Goal: Use online tool/utility: Use online tool/utility

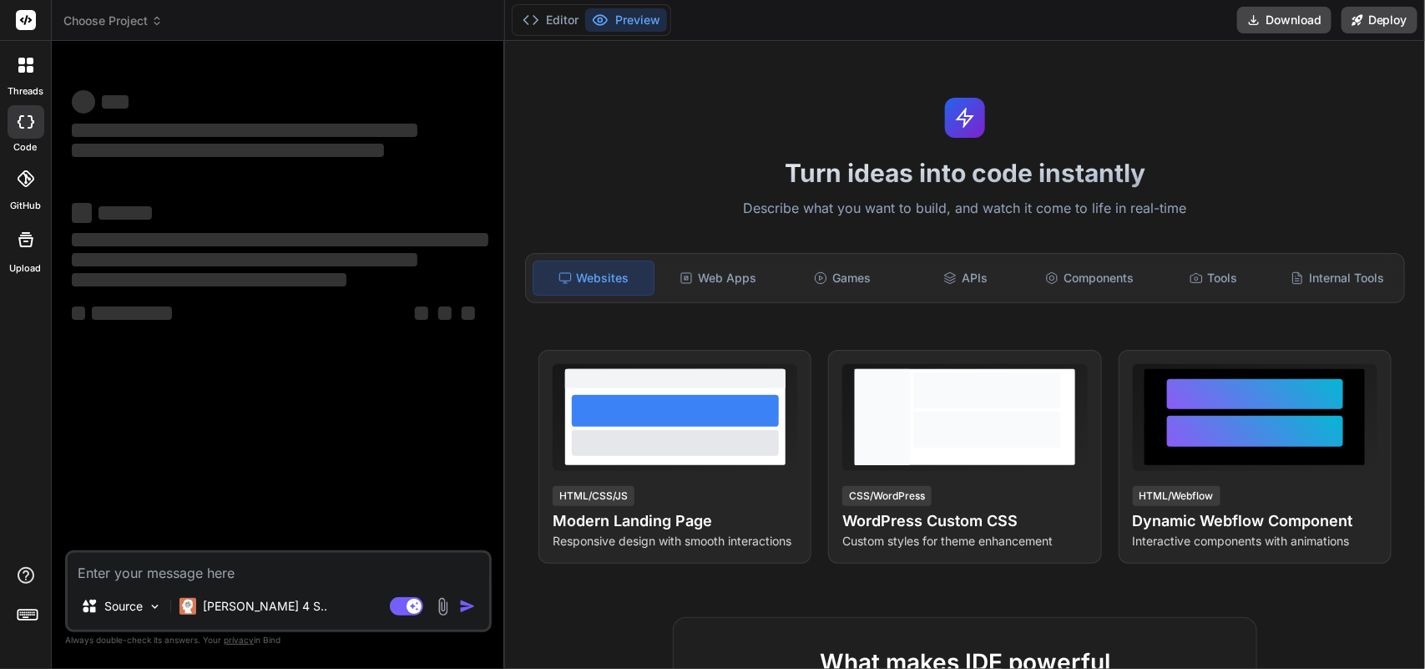
type textarea "x"
click at [172, 558] on textarea at bounding box center [278, 568] width 421 height 30
type textarea "• Working on to engaging in the review and resolution of the file_get_content e…"
type textarea "x"
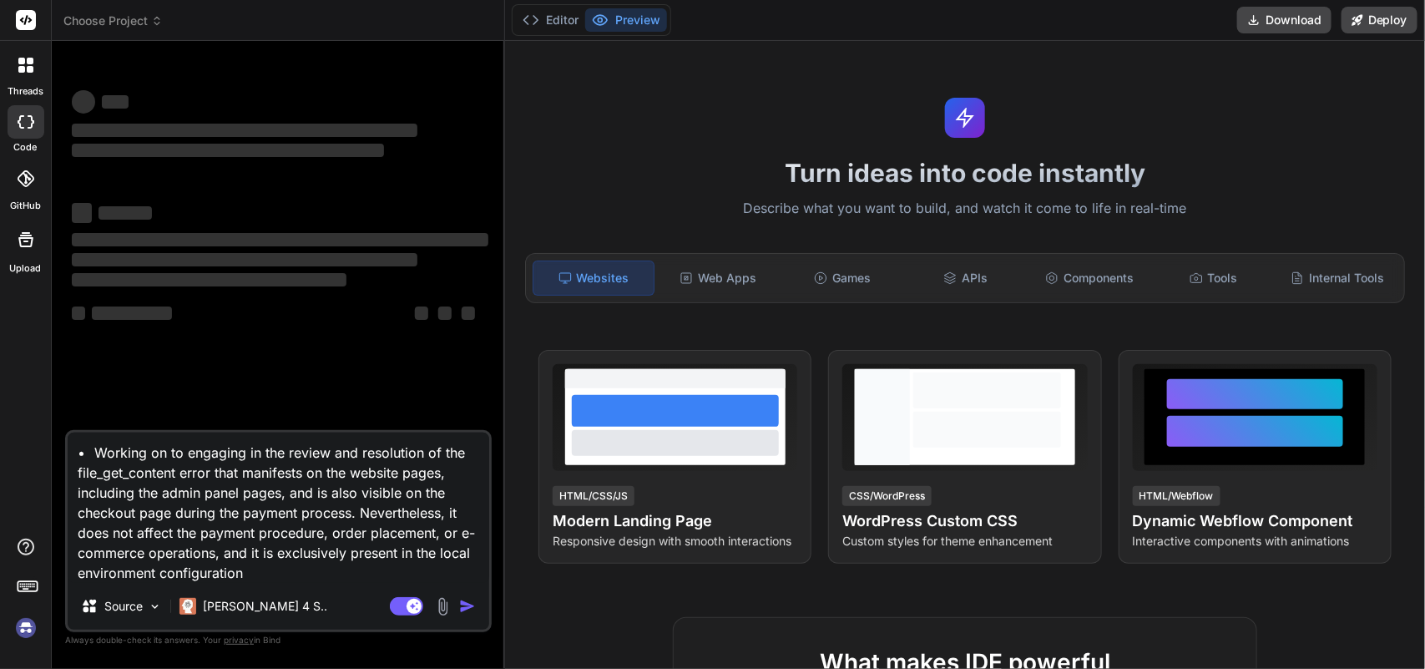
type textarea "• Working on to engaging in the review and resolution of the file_get_content e…"
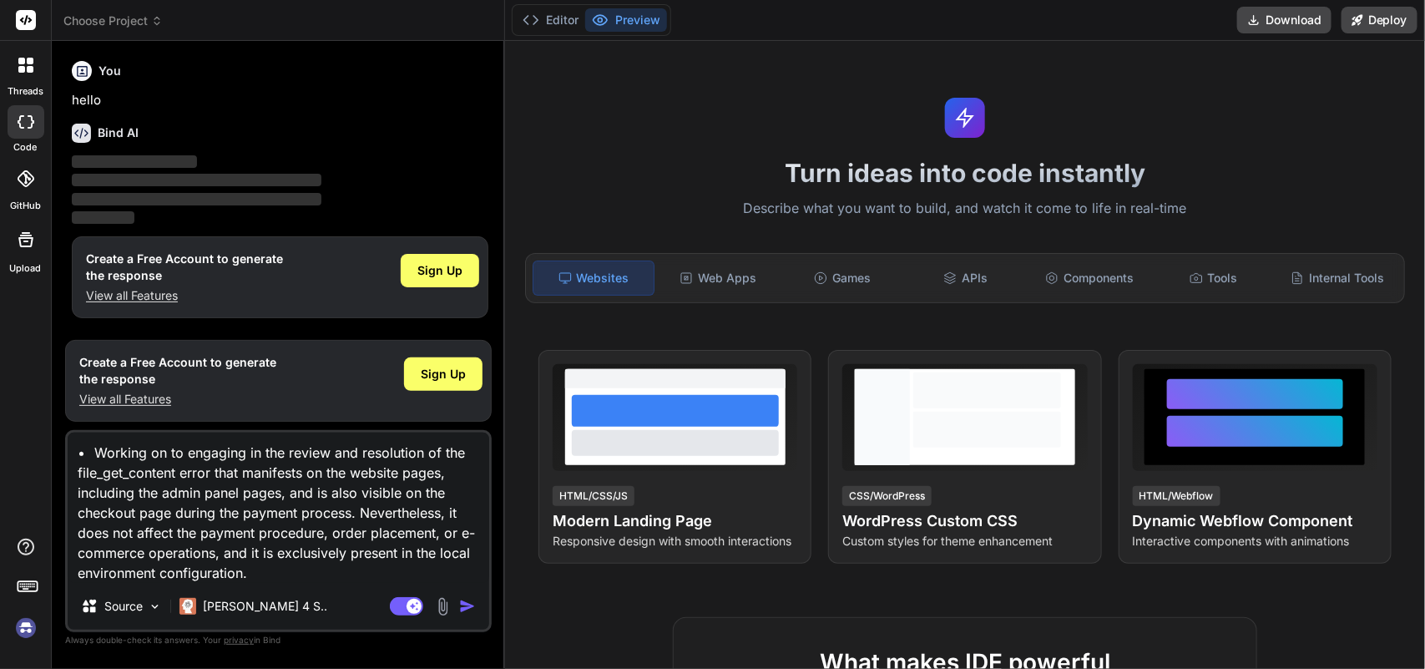
type textarea "x"
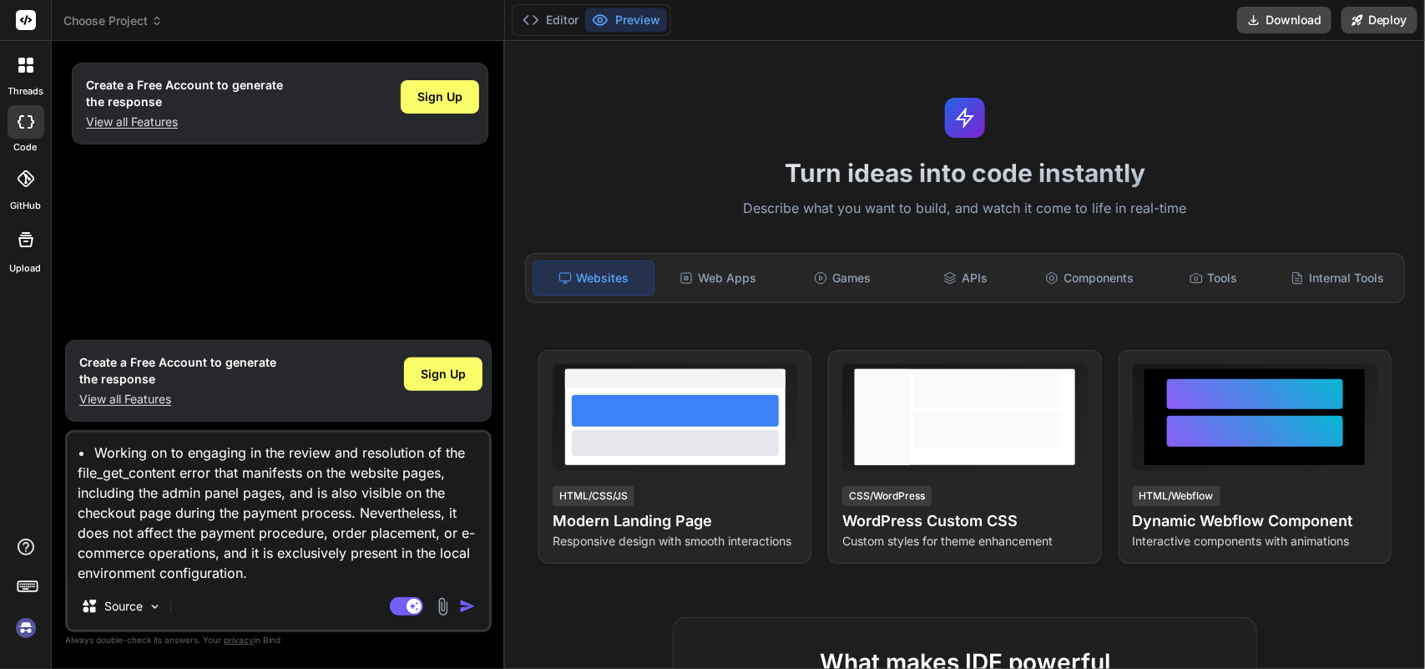
type textarea "• Working on to engaging in the review and resolution of the file_get_content e…"
type textarea "x"
type textarea "• Working on to engaging in the review and resolution of the file_get_content e…"
type textarea "x"
type textarea "• Working on to engaging in the review and resolution of the file_get_content e…"
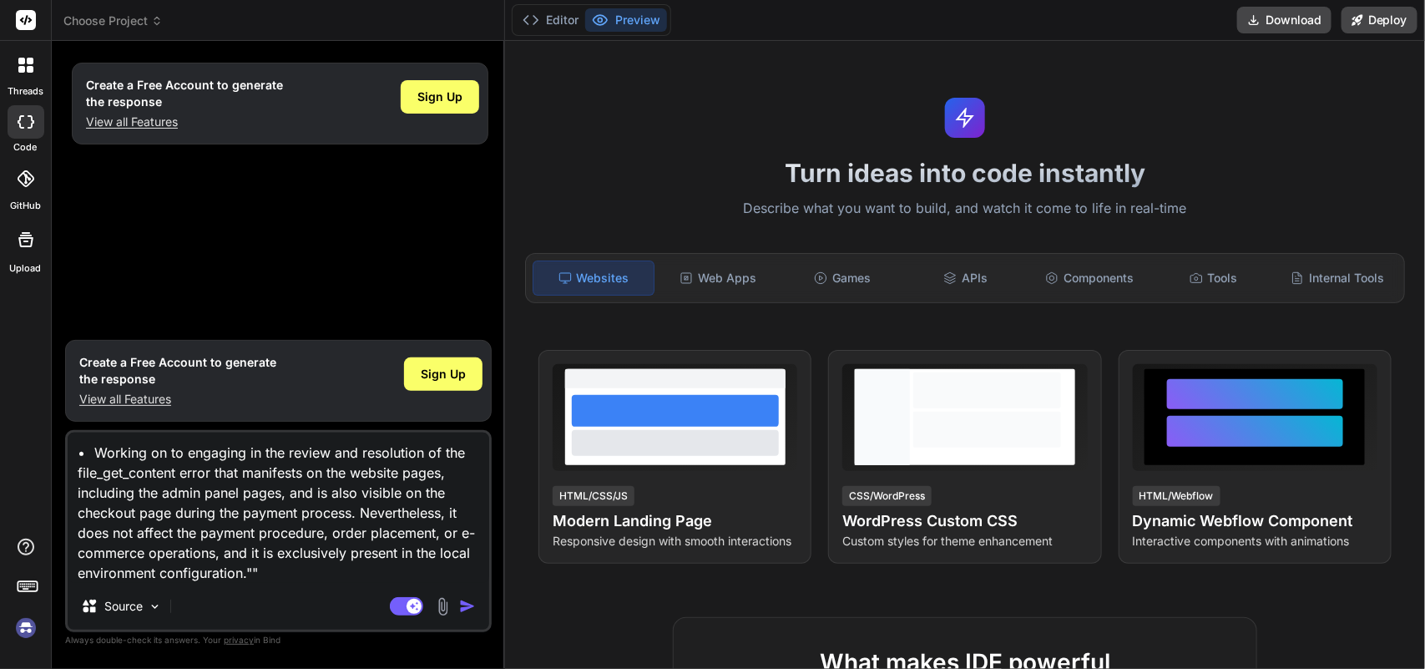
type textarea "x"
type textarea "• Working on to engaging in the review and resolution of the file_get_content e…"
type textarea "x"
type textarea "• Working on to engaging in the review and resolution of the file_get_content e…"
type textarea "x"
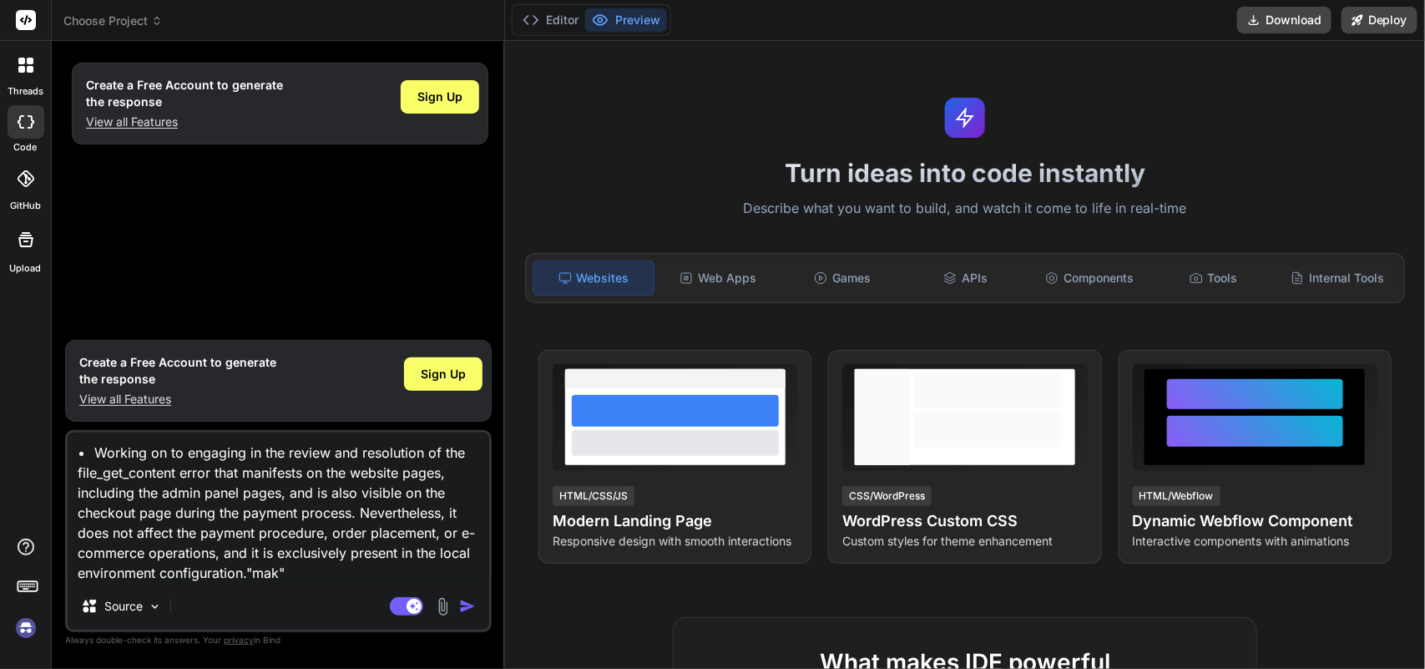
type textarea "• Working on to engaging in the review and resolution of the file_get_content e…"
type textarea "x"
type textarea "• Working on to engaging in the review and resolution of the file_get_content e…"
type textarea "x"
type textarea "• Working on to engaging in the review and resolution of the file_get_content e…"
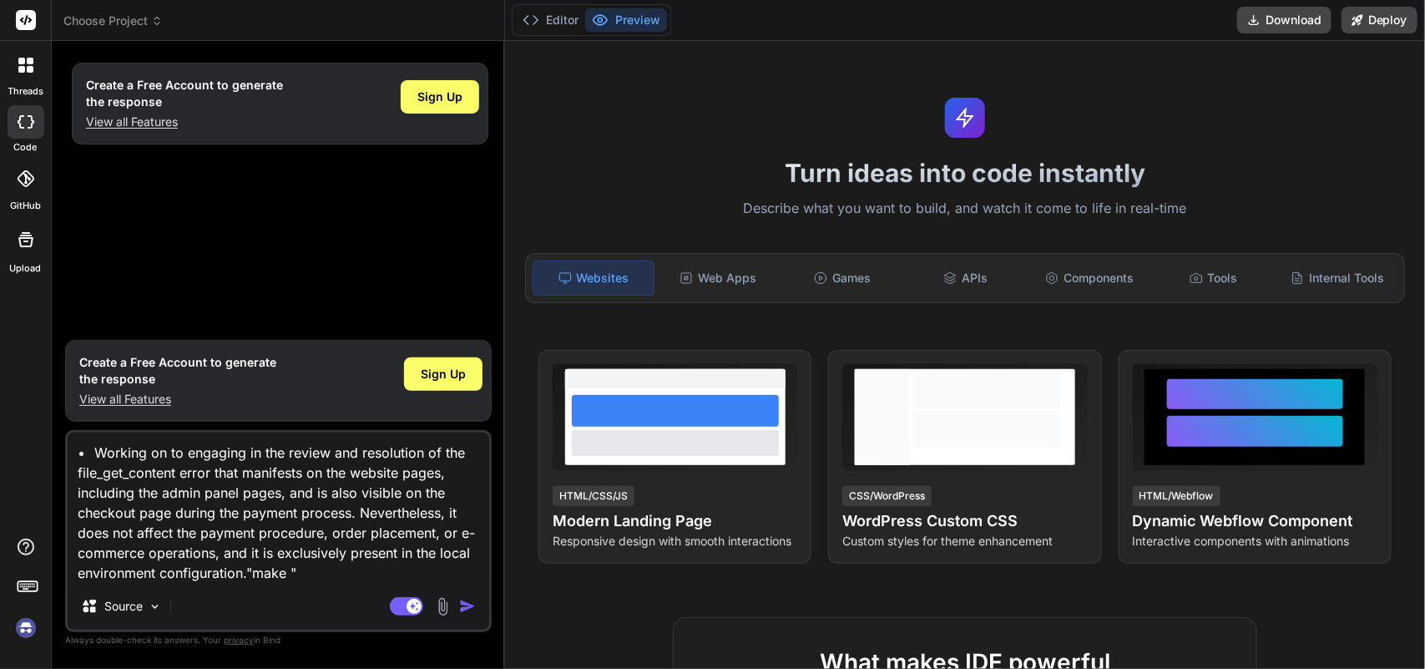
type textarea "x"
type textarea "• Working on to engaging in the review and resolution of the file_get_content e…"
type textarea "x"
type textarea "• Working on to engaging in the review and resolution of the file_get_content e…"
type textarea "x"
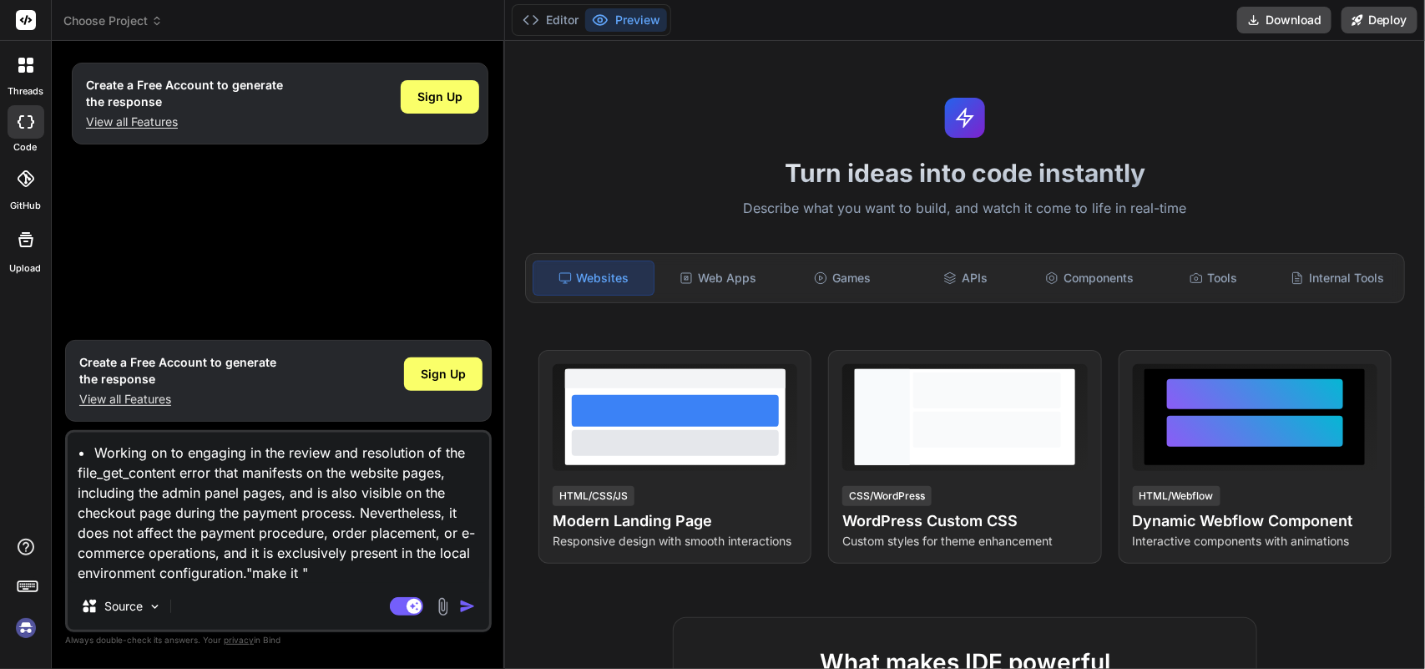
type textarea "• Working on to engaging in the review and resolution of the file_get_content e…"
type textarea "x"
type textarea "• Working on to engaging in the review and resolution of the file_get_content e…"
type textarea "x"
type textarea "• Working on to engaging in the review and resolution of the file_get_content e…"
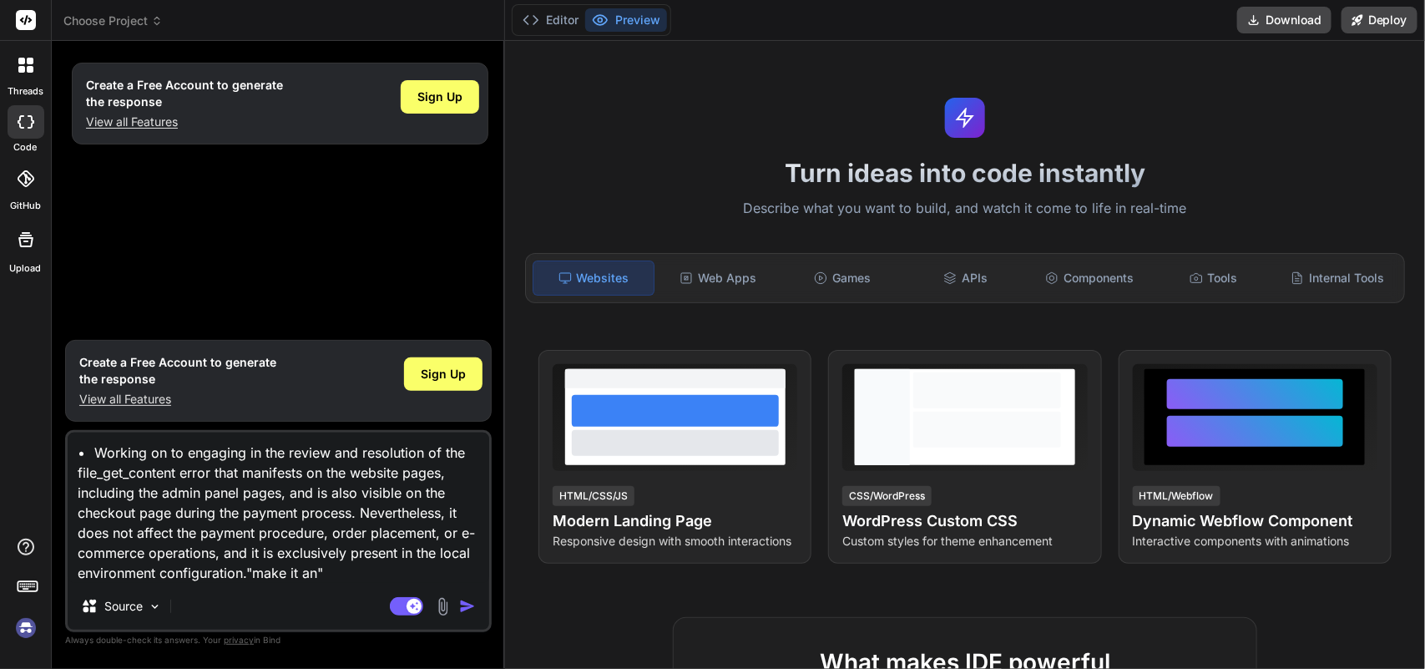
type textarea "x"
type textarea "• Working on to engaging in the review and resolution of the file_get_content e…"
type textarea "x"
type textarea "• Working on to engaging in the review and resolution of the file_get_content e…"
type textarea "x"
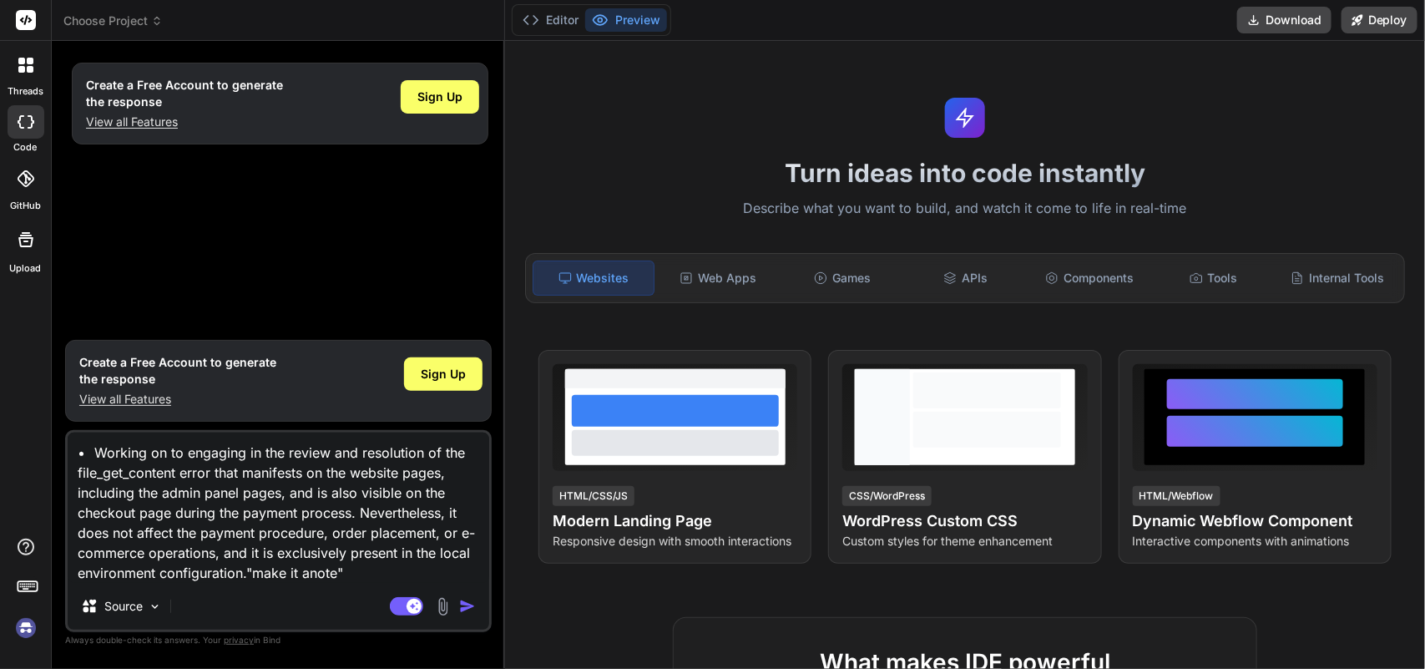
type textarea "• Working on to engaging in the review and resolution of the file_get_content e…"
type textarea "x"
type textarea "• Working on to engaging in the review and resolution of the file_get_content e…"
type textarea "x"
type textarea "• Working on to engaging in the review and resolution of the file_get_content e…"
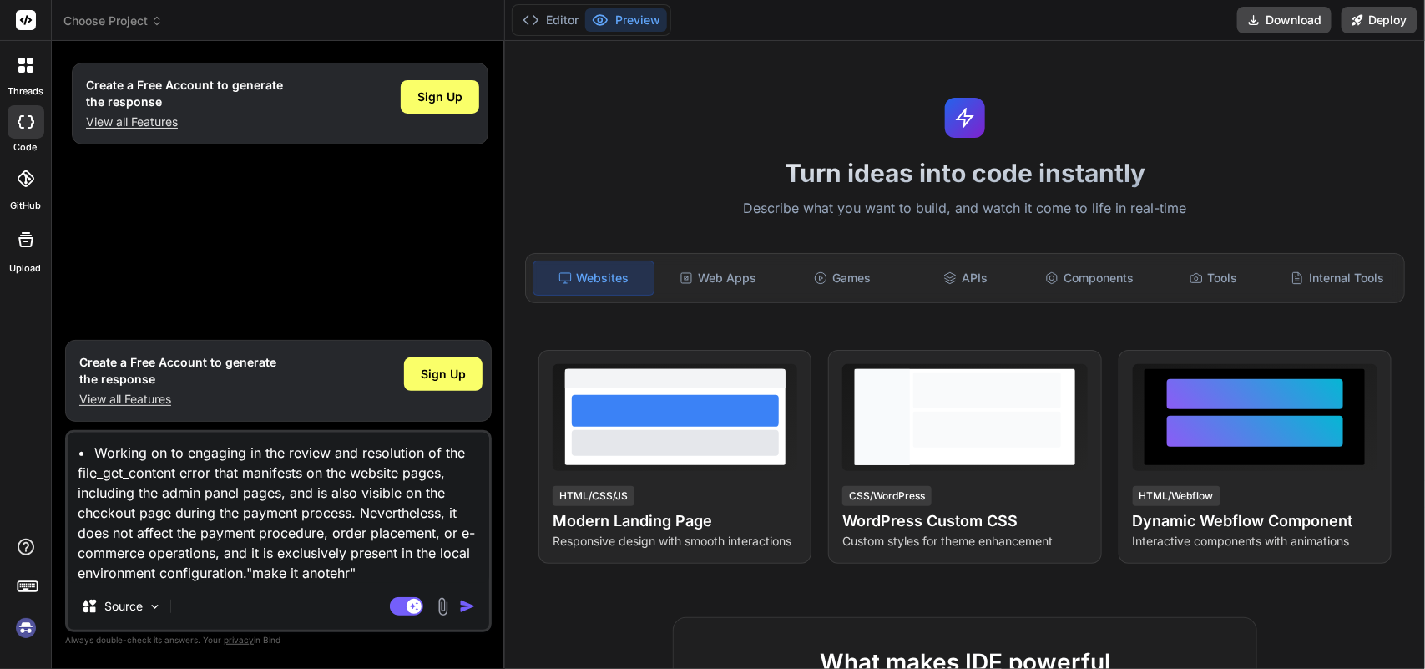
type textarea "x"
type textarea "• Working on to engaging in the review and resolution of the file_get_content e…"
type textarea "x"
type textarea "• Working on to engaging in the review and resolution of the file_get_content e…"
type textarea "x"
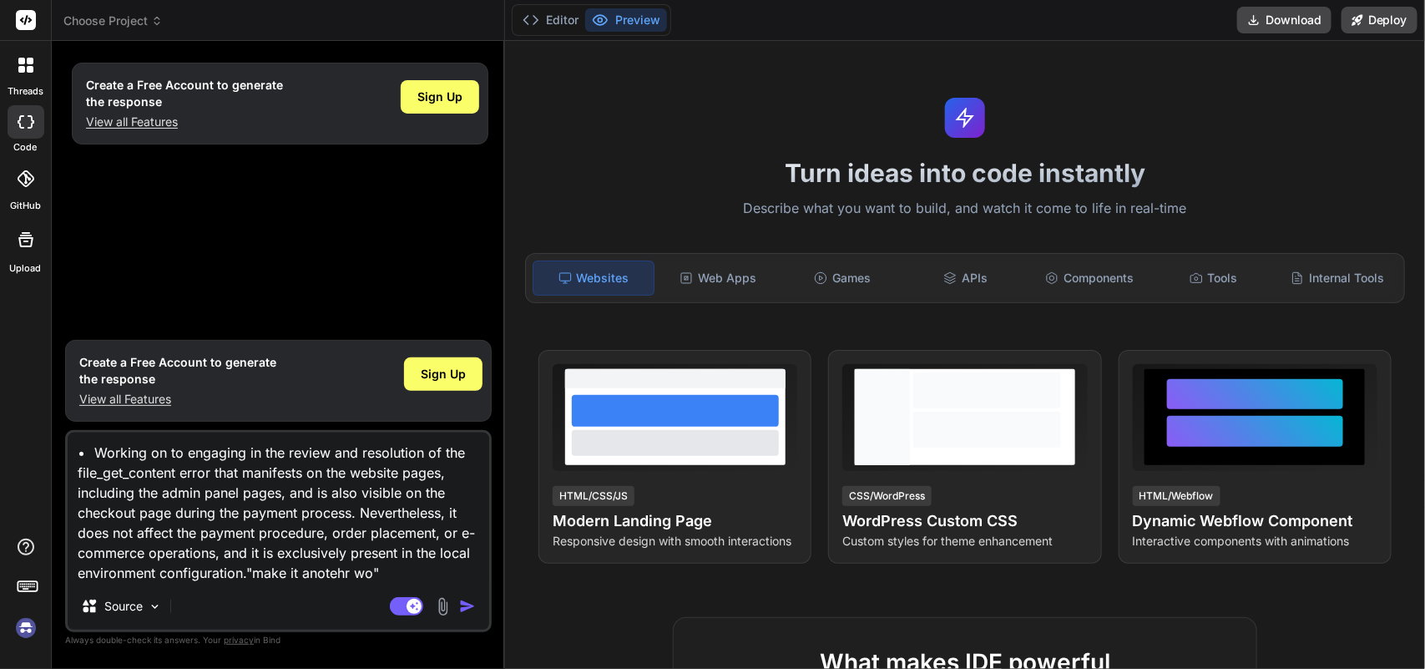
type textarea "• Working on to engaging in the review and resolution of the file_get_content e…"
type textarea "x"
type textarea "• Working on to engaging in the review and resolution of the file_get_content e…"
type textarea "x"
type textarea "• Working on to engaging in the review and resolution of the file_get_content e…"
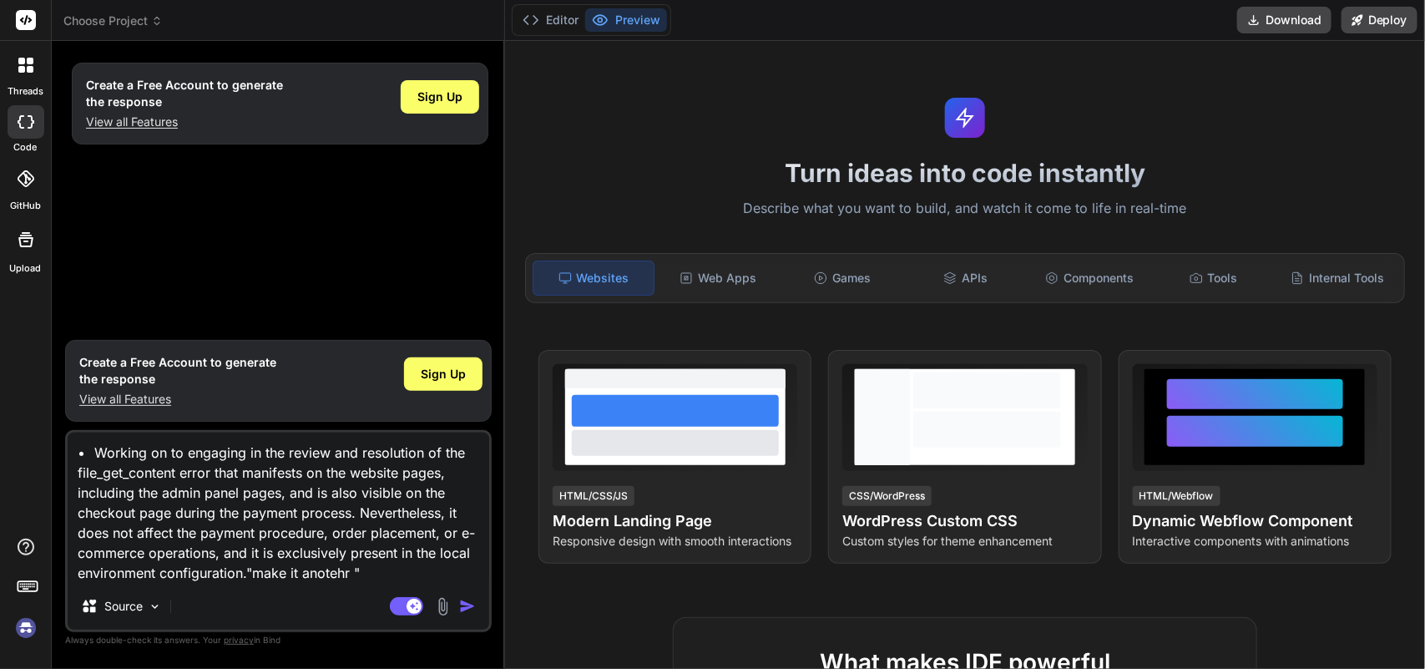
type textarea "x"
type textarea "• Working on to engaging in the review and resolution of the file_get_content e…"
type textarea "x"
type textarea "• Working on to engaging in the review and resolution of the file_get_content e…"
type textarea "x"
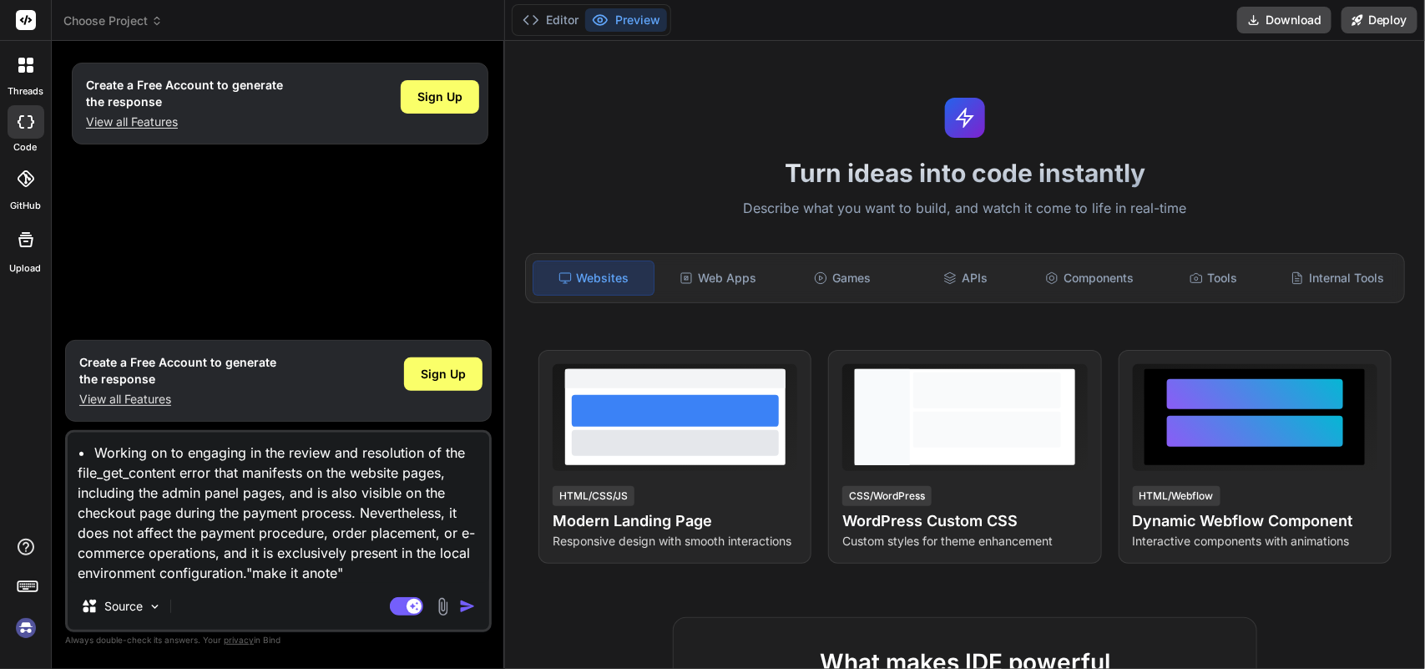
type textarea "• Working on to engaging in the review and resolution of the file_get_content e…"
type textarea "x"
type textarea "• Working on to engaging in the review and resolution of the file_get_content e…"
type textarea "x"
type textarea "• Working on to engaging in the review and resolution of the file_get_content e…"
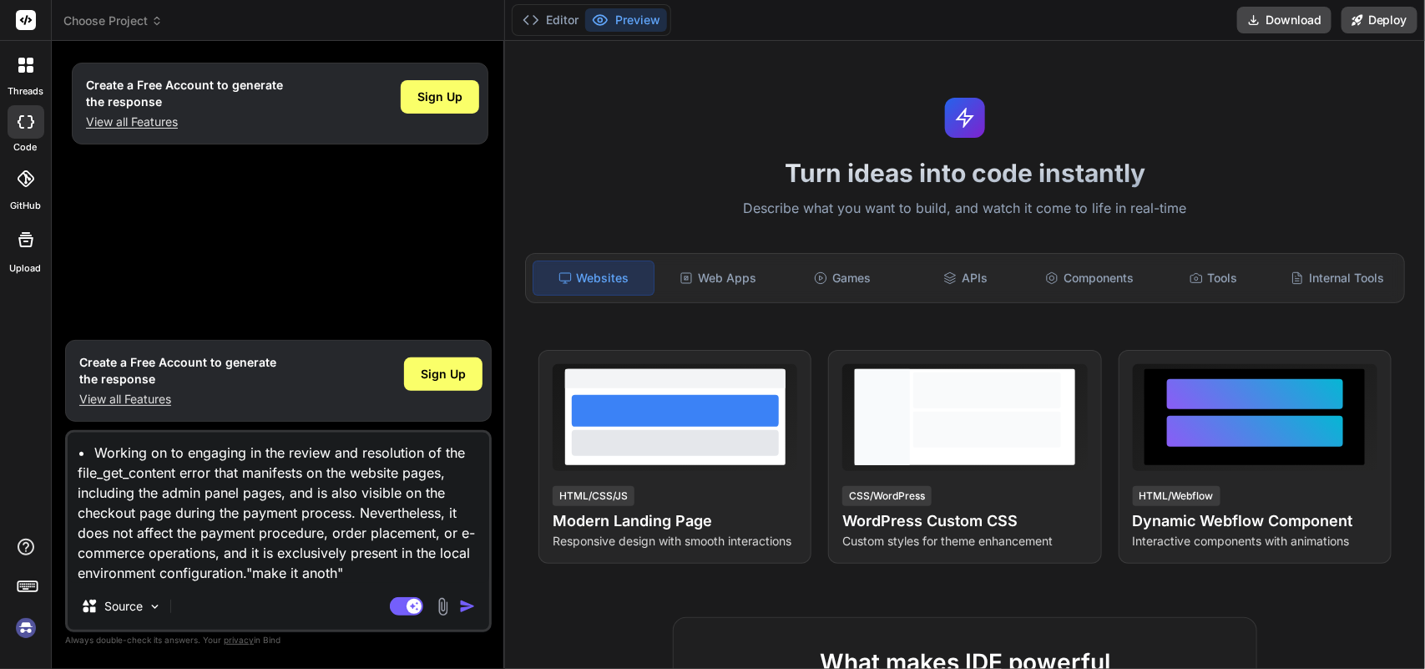
type textarea "x"
type textarea "• Working on to engaging in the review and resolution of the file_get_content e…"
type textarea "x"
type textarea "• Working on to engaging in the review and resolution of the file_get_content e…"
type textarea "x"
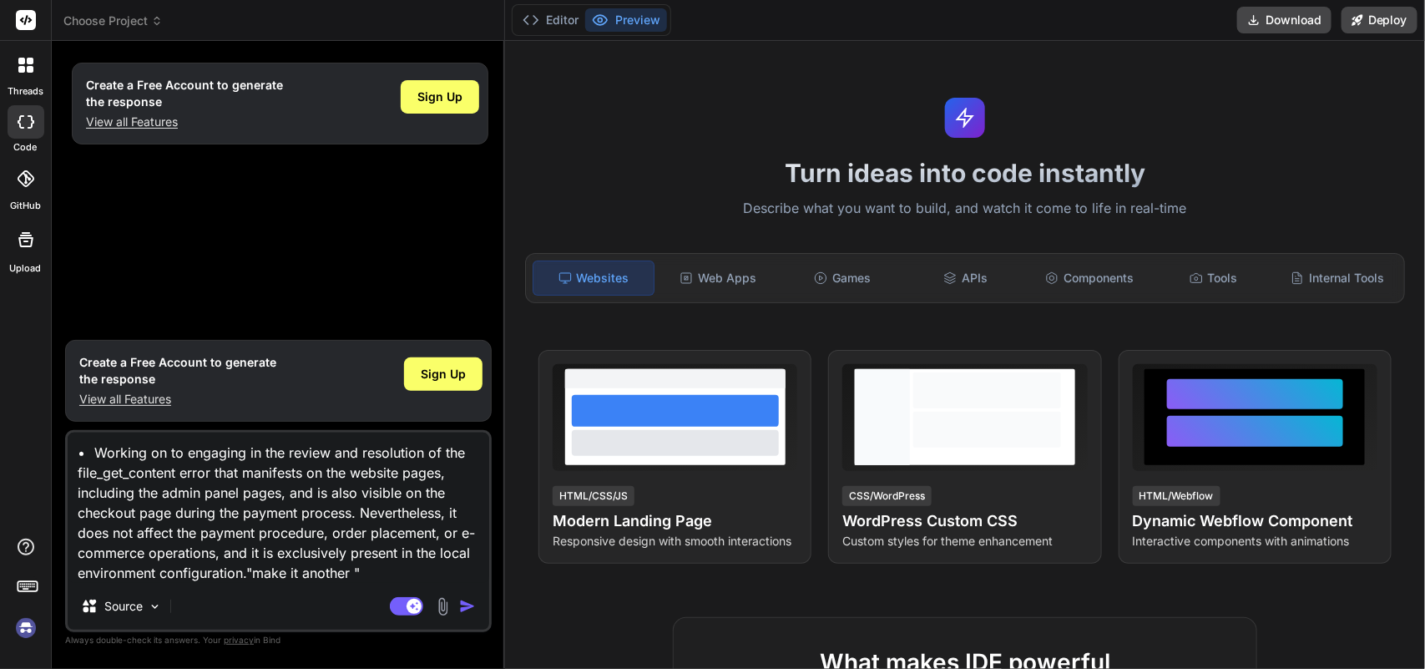
type textarea "• Working on to engaging in the review and resolution of the file_get_content e…"
type textarea "x"
type textarea "• Working on to engaging in the review and resolution of the file_get_content e…"
type textarea "x"
type textarea "• Working on to engaging in the review and resolution of the file_get_content e…"
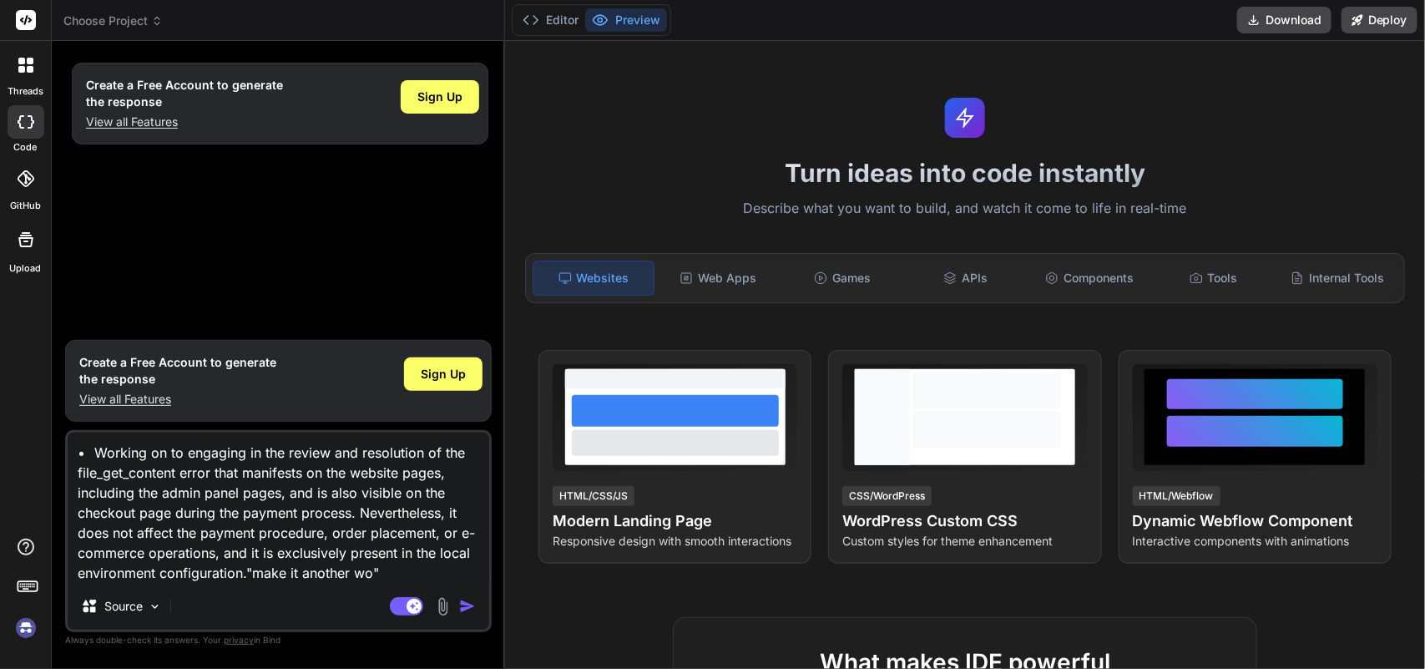
type textarea "x"
type textarea "• Working on to engaging in the review and resolution of the file_get_content e…"
type textarea "x"
click at [465, 608] on img "button" at bounding box center [467, 606] width 17 height 17
click at [464, 602] on img "button" at bounding box center [467, 606] width 17 height 17
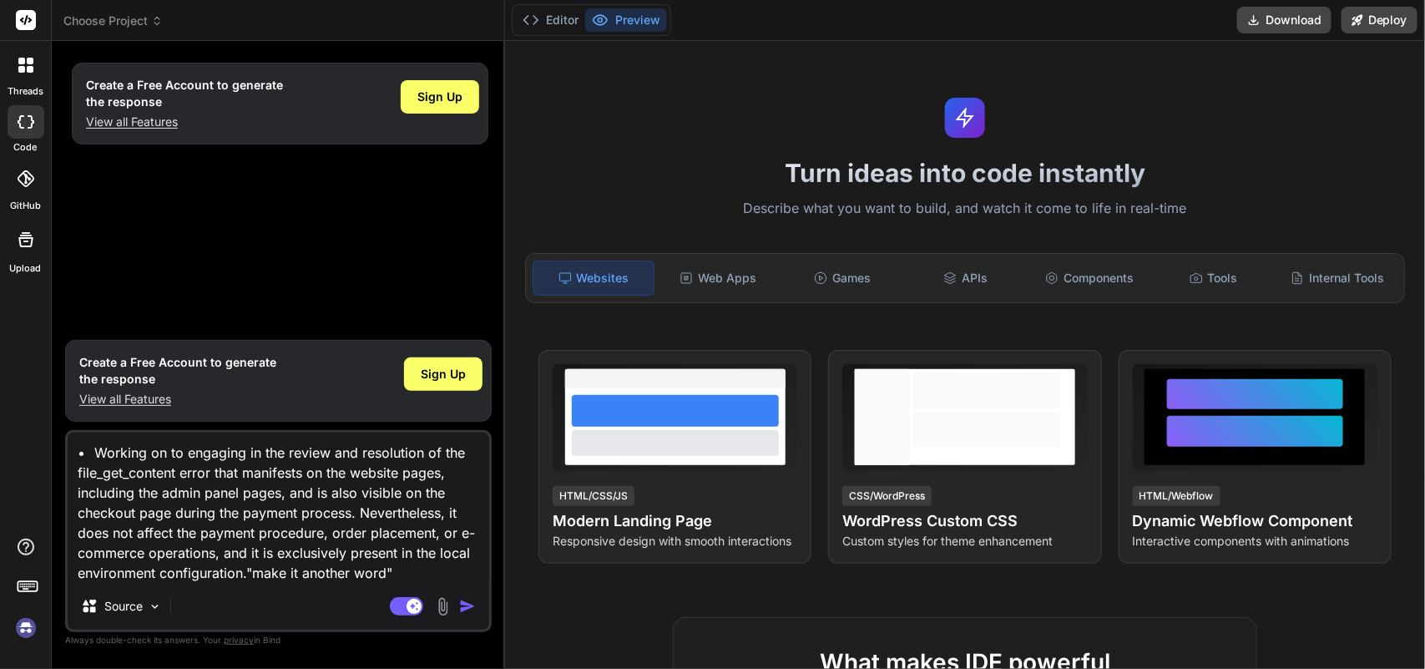
click at [395, 573] on textarea "• Working on to engaging in the review and resolution of the file_get_content e…" at bounding box center [278, 507] width 421 height 150
type textarea "• Working on to engaging in the review and resolution of the file_get_content e…"
type textarea "x"
type textarea "• Working on to engaging in the review and resolution of the file_get_content e…"
click at [711, 180] on h1 "Turn ideas into code instantly" at bounding box center [965, 173] width 900 height 30
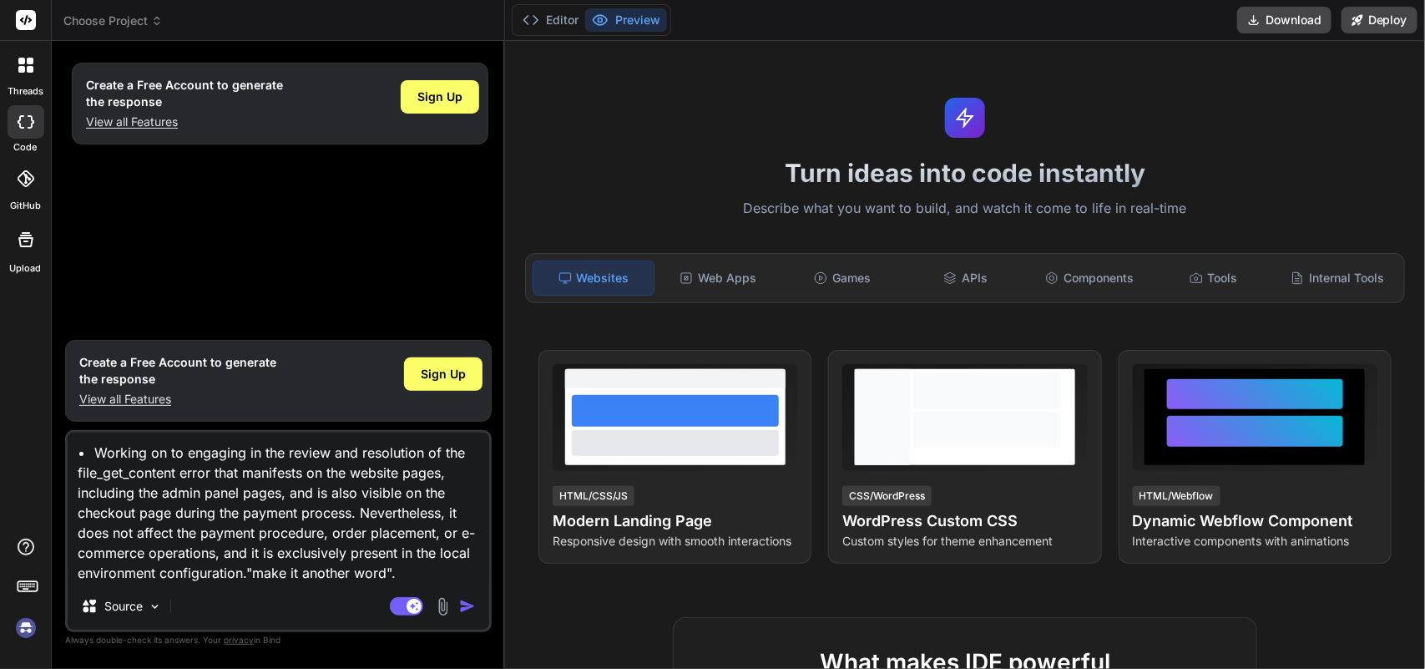
click at [29, 30] on div at bounding box center [25, 20] width 51 height 41
click at [267, 478] on textarea "• Working on to engaging in the review and resolution of the file_get_content e…" at bounding box center [278, 507] width 421 height 150
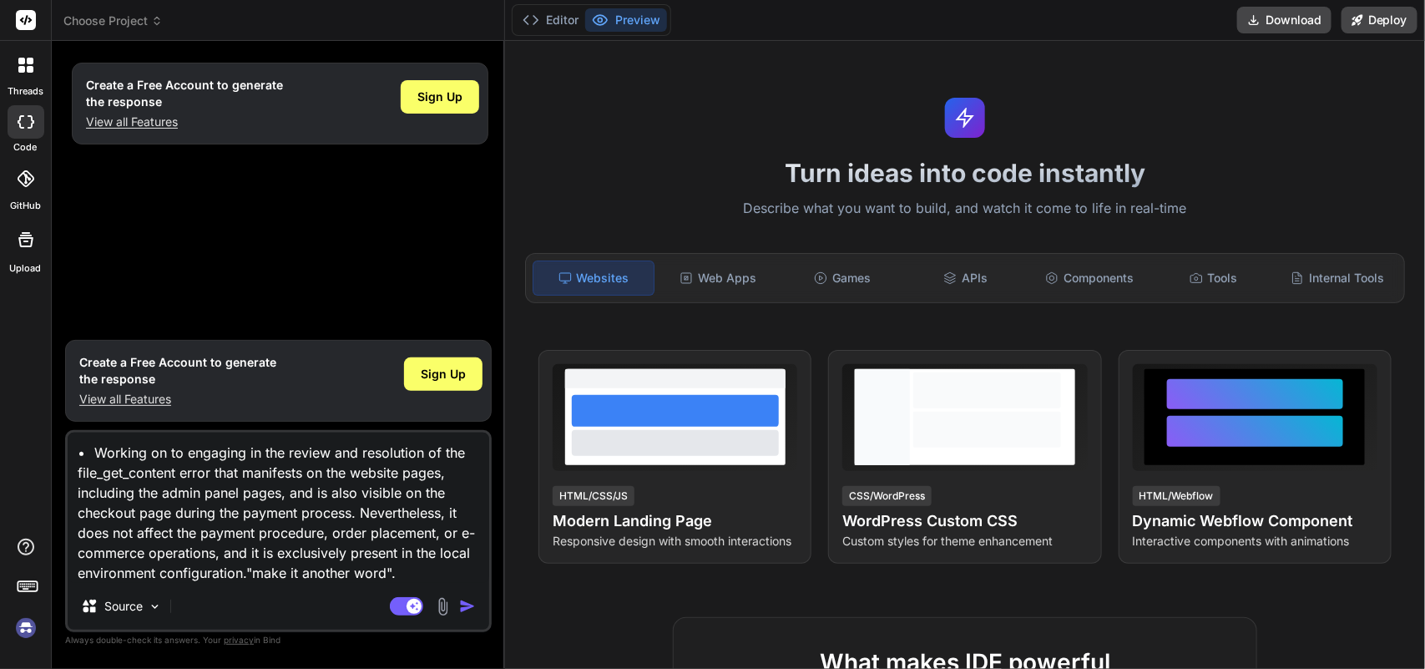
type textarea "x"
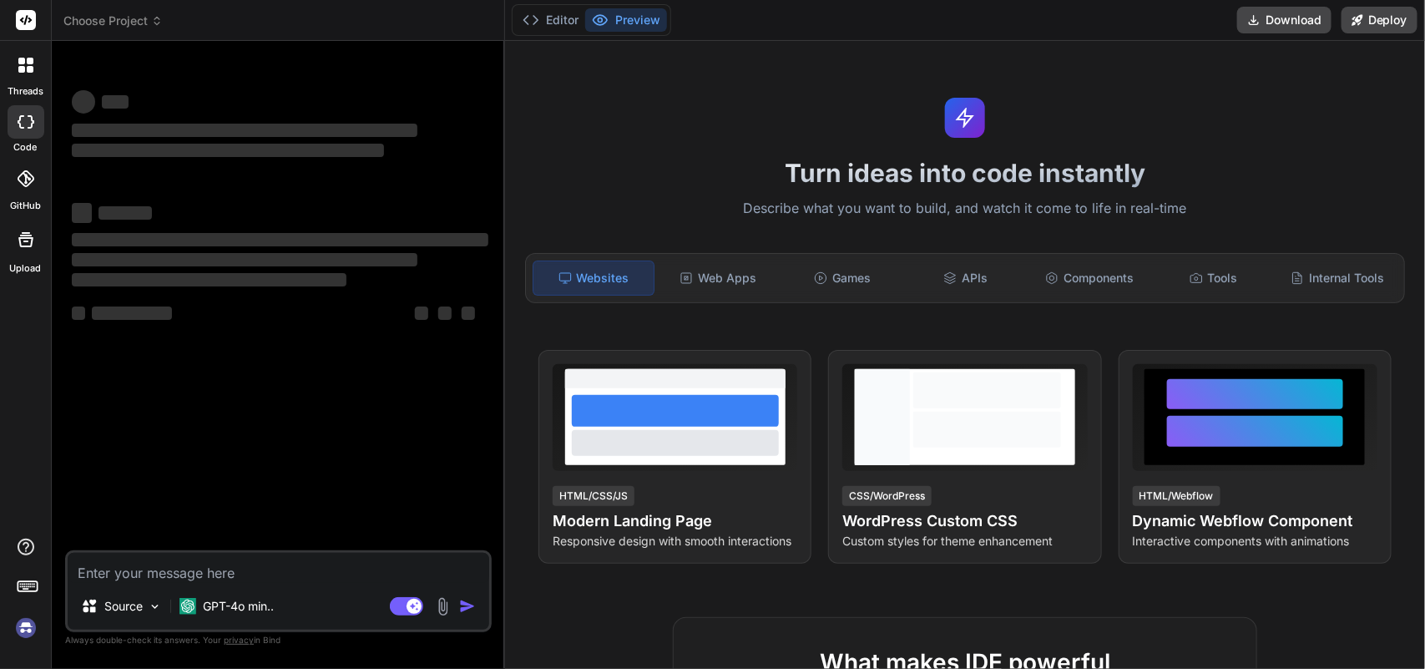
type textarea "x"
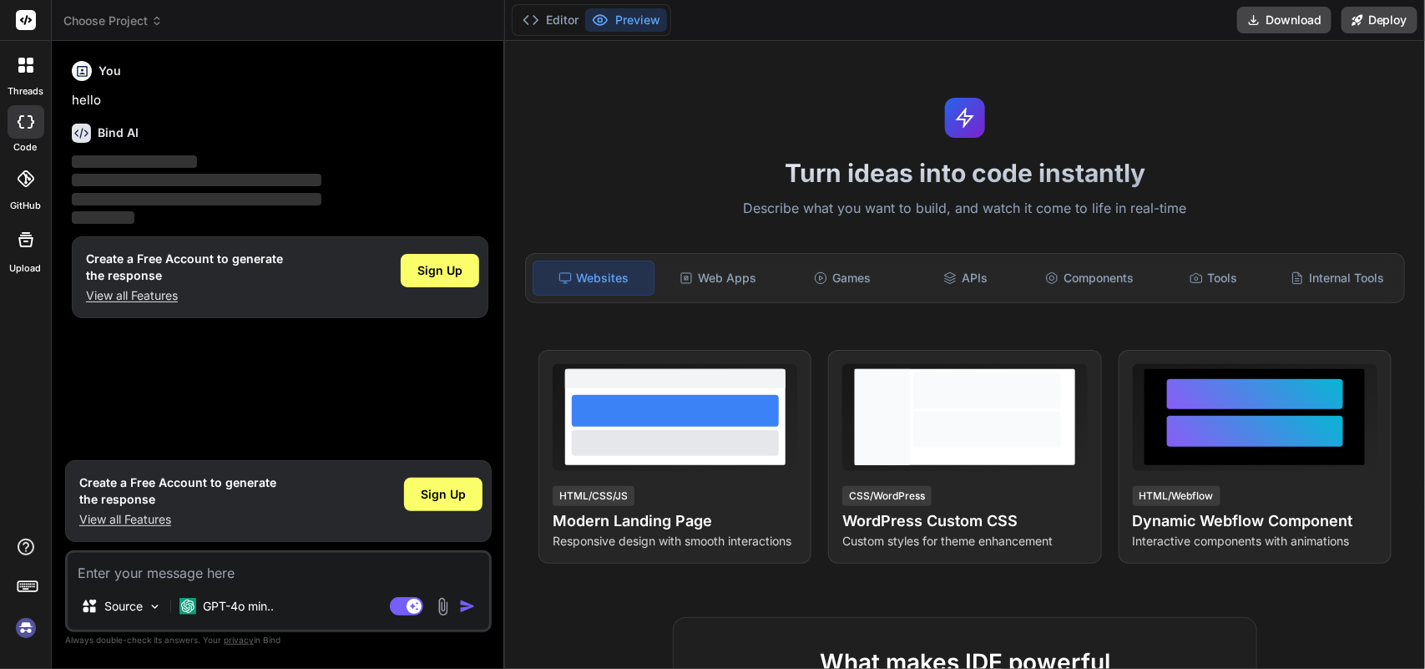
type textarea "• Working on to engaging in the review and resolution of the file_get_content e…"
type textarea "x"
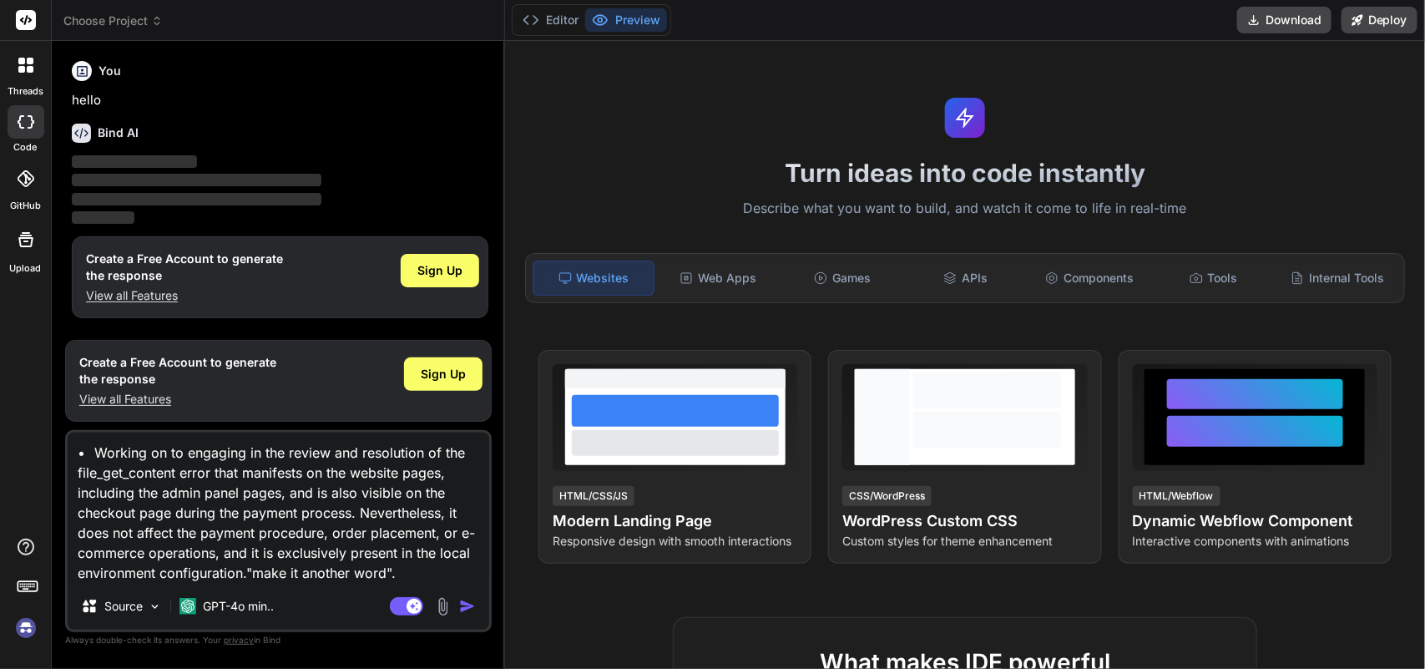
type textarea "• Working on to engaging in the review and resolution of the file_get_content e…"
click at [457, 602] on div "Agent Mode. When this toggle is activated, AI automatically makes decisions, re…" at bounding box center [434, 606] width 96 height 20
click at [476, 606] on img "button" at bounding box center [467, 606] width 17 height 17
click at [474, 606] on img "button" at bounding box center [467, 606] width 17 height 17
click at [388, 568] on textarea "• Working on to engaging in the review and resolution of the file_get_content e…" at bounding box center [278, 507] width 421 height 150
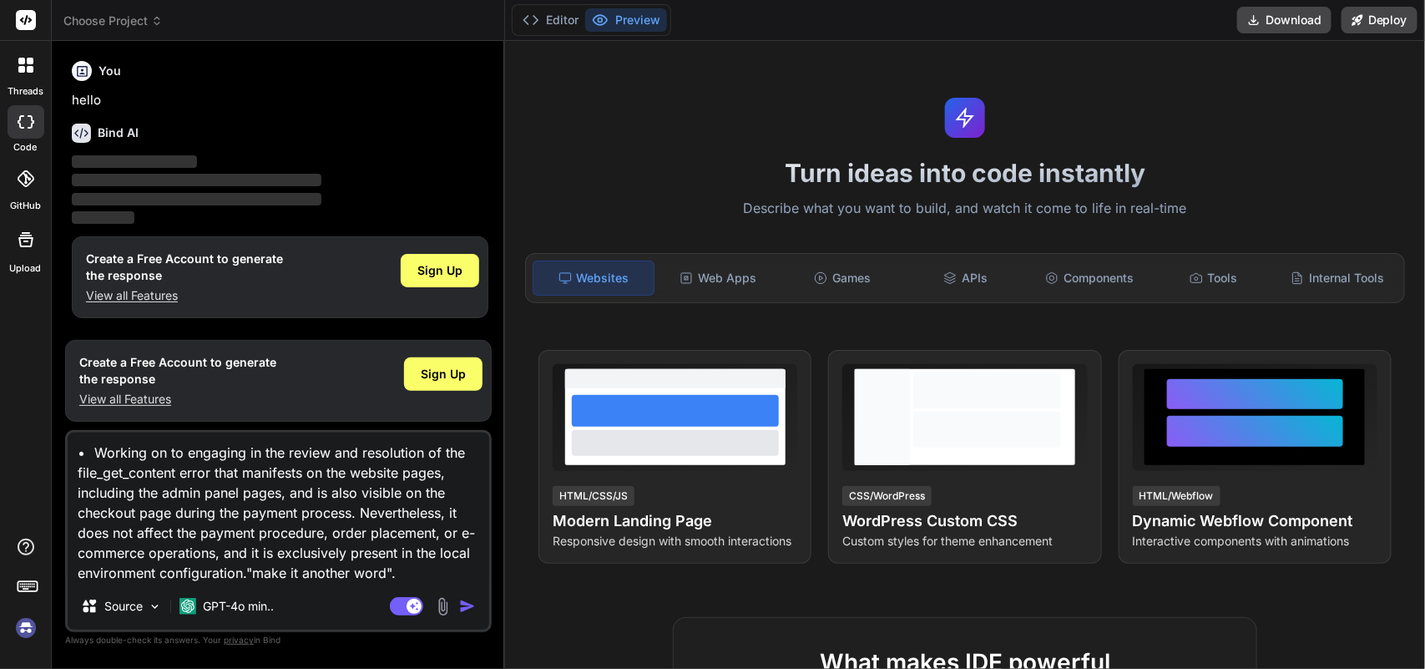
click at [388, 568] on textarea "• Working on to engaging in the review and resolution of the file_get_content e…" at bounding box center [278, 507] width 421 height 150
type textarea "x"
